Goal: Find specific page/section: Find specific page/section

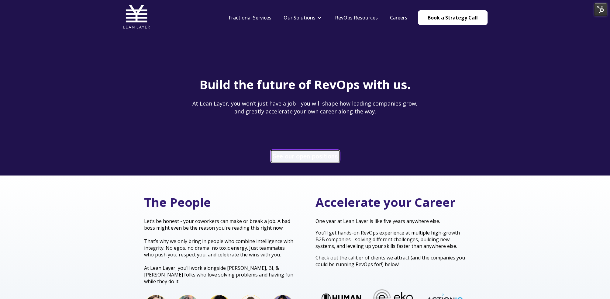
click at [307, 157] on link "See our open positions" at bounding box center [305, 156] width 68 height 12
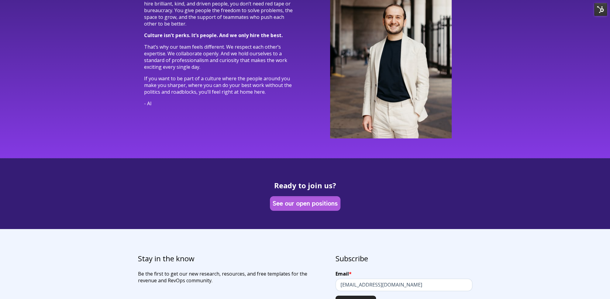
scroll to position [1805, 0]
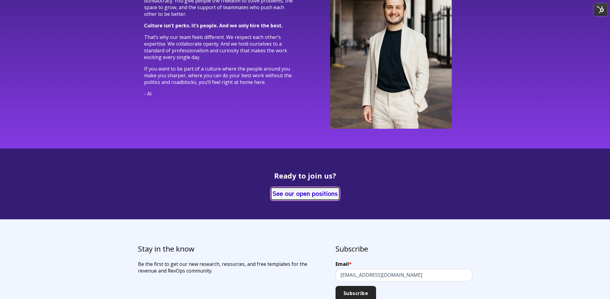
click at [306, 188] on link "See our open positions" at bounding box center [305, 194] width 68 height 12
click at [601, 11] on img at bounding box center [600, 9] width 13 height 13
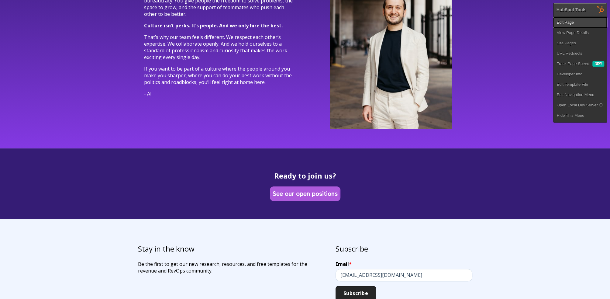
click at [585, 24] on link "Edit Page" at bounding box center [580, 22] width 53 height 10
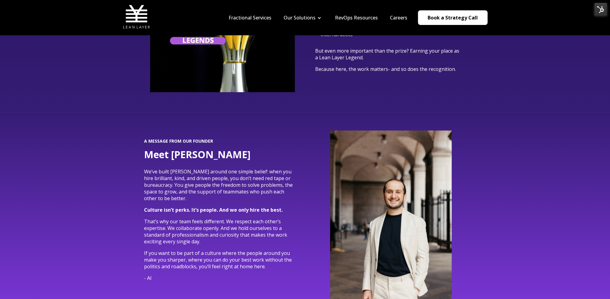
scroll to position [1574, 0]
